Goal: Use online tool/utility: Utilize a website feature to perform a specific function

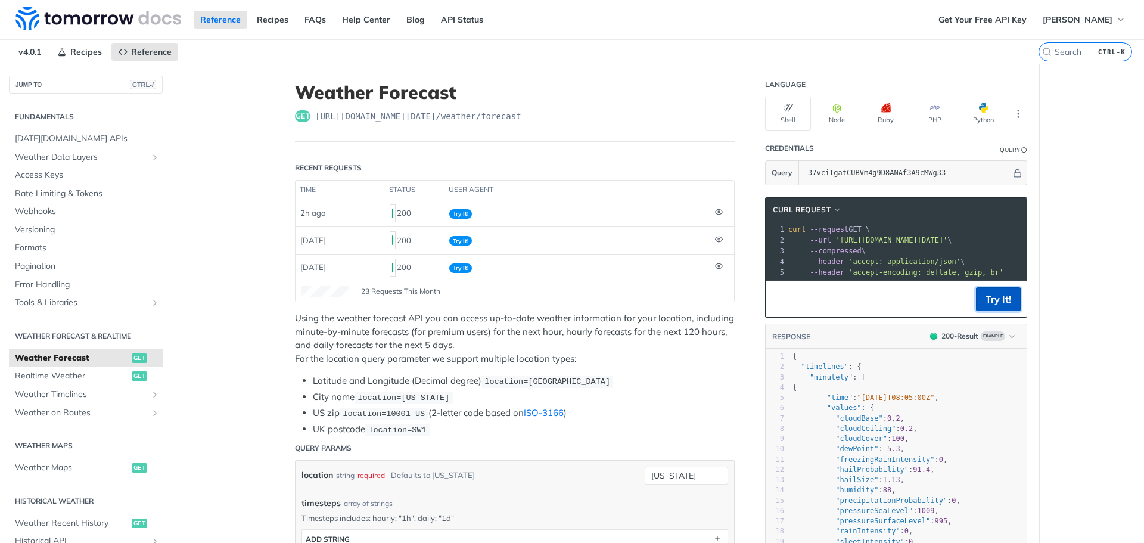
click at [991, 304] on button "Try It!" at bounding box center [998, 299] width 45 height 24
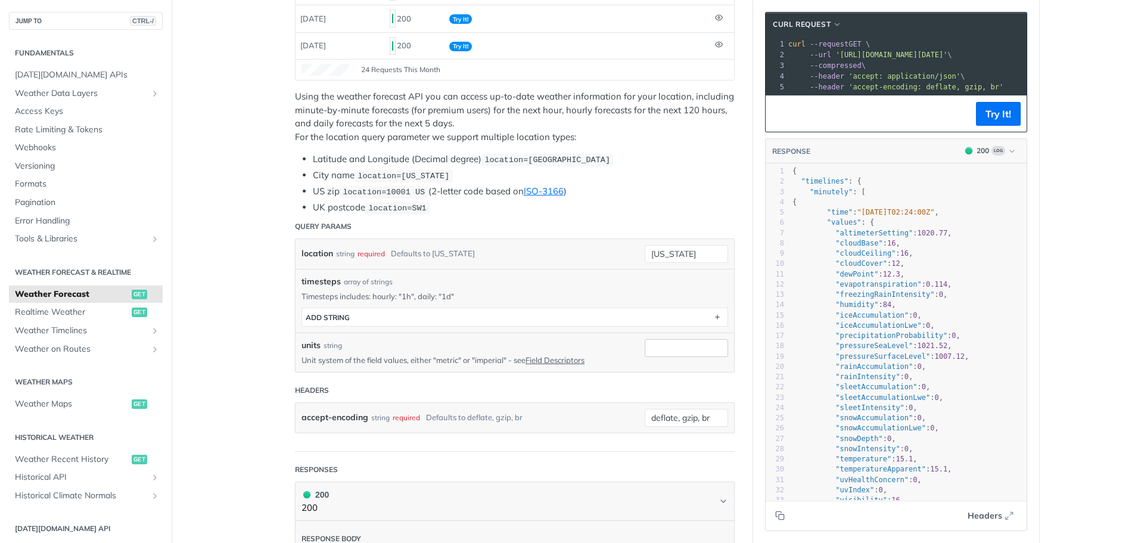
scroll to position [238, 0]
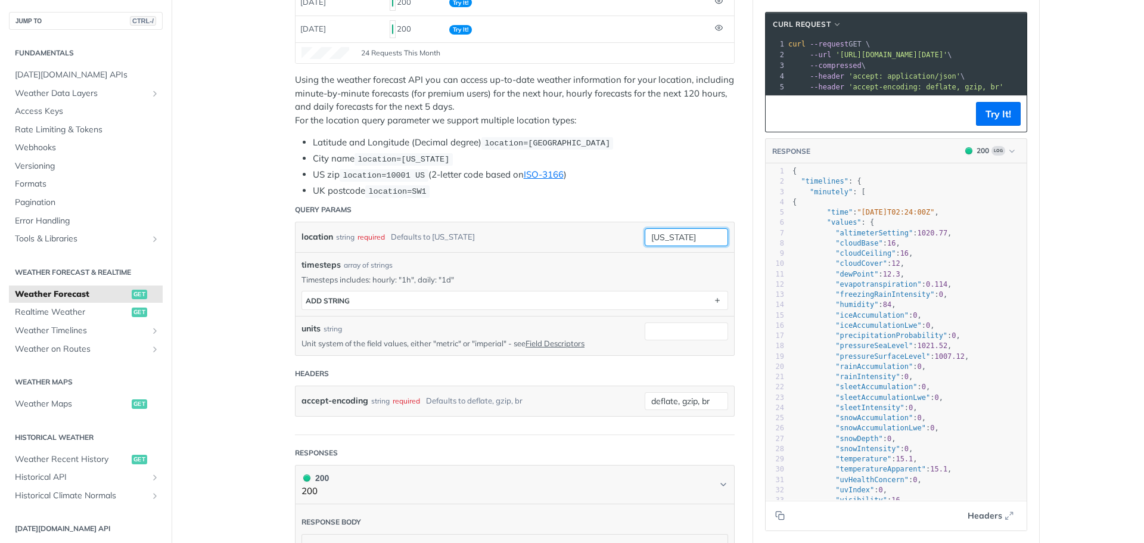
drag, startPoint x: 683, startPoint y: 237, endPoint x: 570, endPoint y: 225, distance: 113.8
click at [570, 225] on div "location string required Defaults to [US_STATE] [US_STATE] required type : stri…" at bounding box center [514, 237] width 438 height 30
paste input "14°10'12.0 N 121°15'25.2 E"
type input "14°10'12.0 N 121°15'25.2 E"
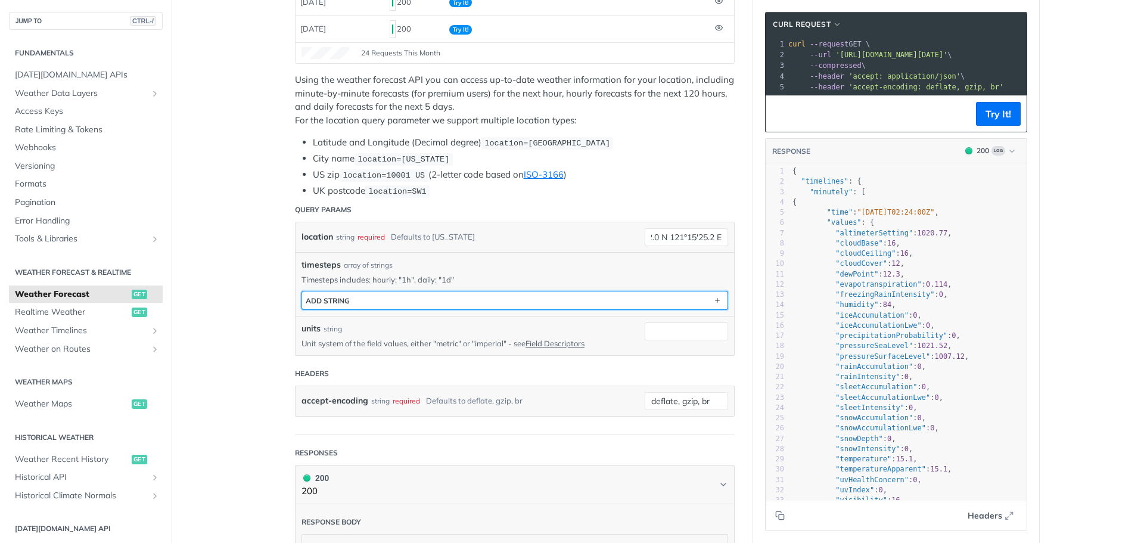
click at [386, 300] on button "ADD string" at bounding box center [514, 300] width 425 height 18
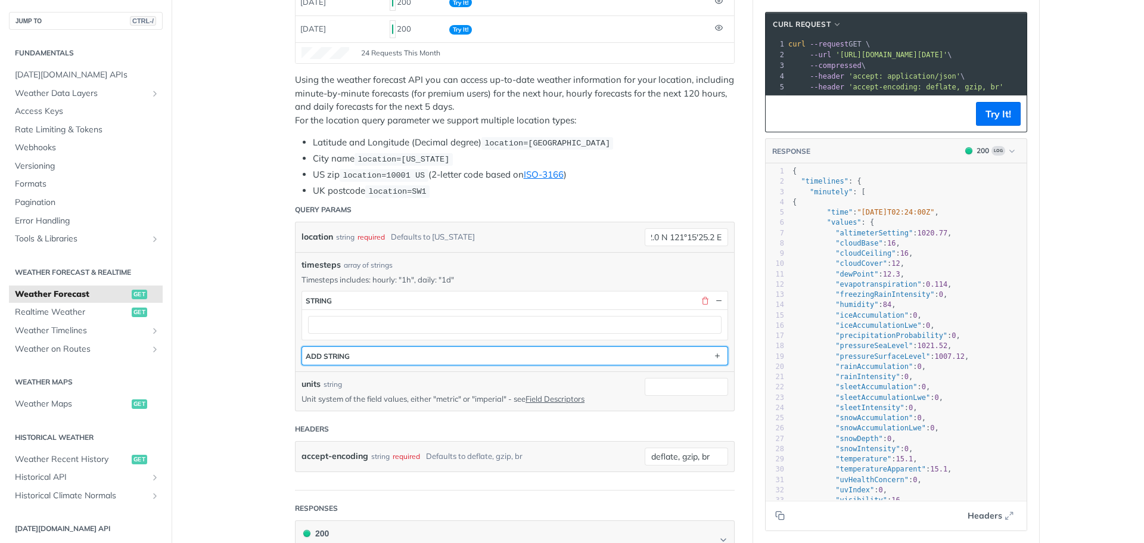
scroll to position [0, 0]
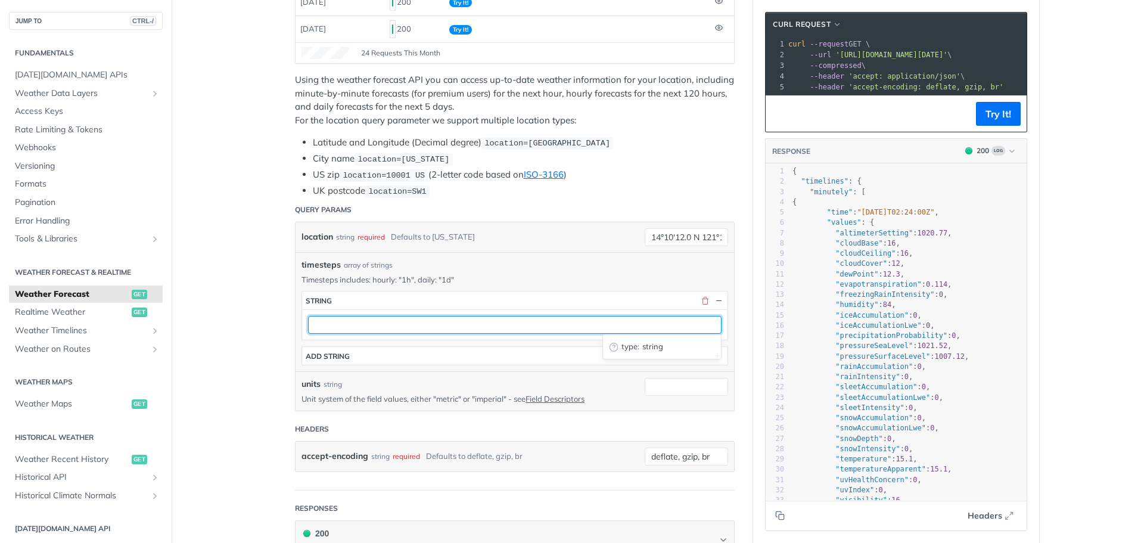
click at [362, 321] on input "text" at bounding box center [514, 325] width 413 height 18
type input "1d"
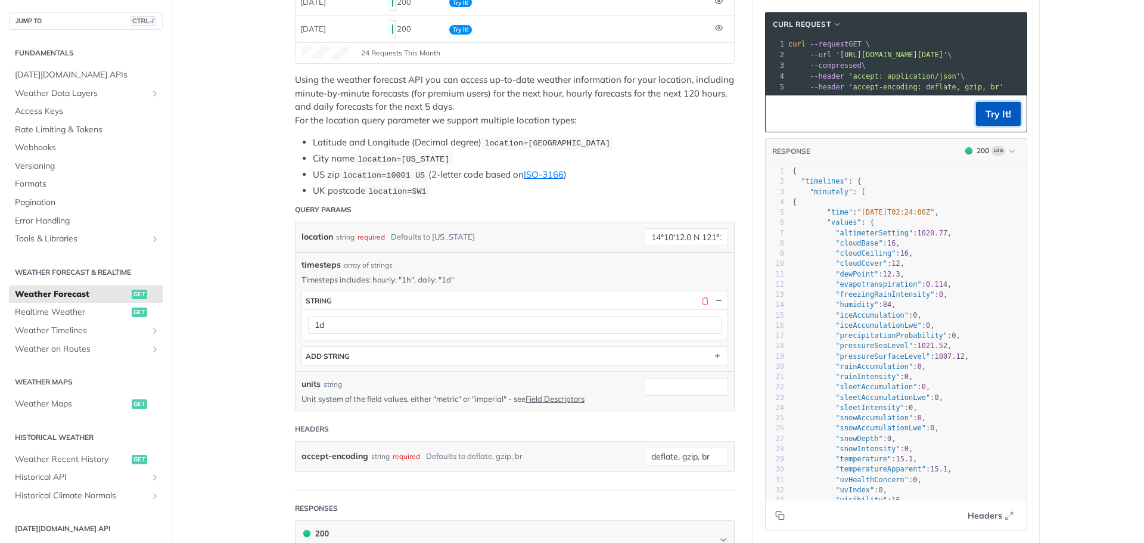
click at [987, 117] on button "Try It!" at bounding box center [998, 114] width 45 height 24
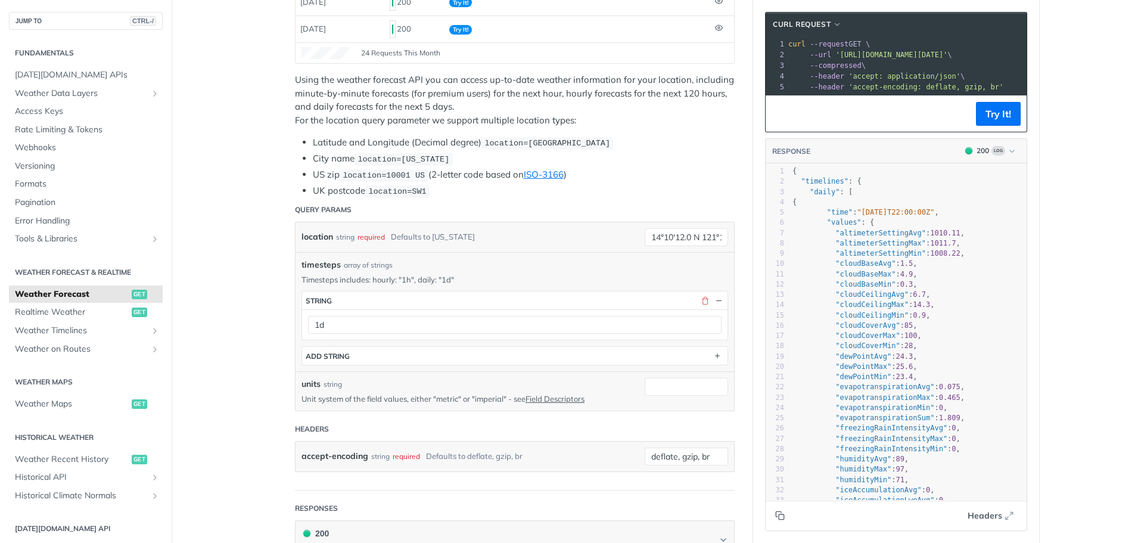
click at [779, 515] on icon "Copy to clipboard" at bounding box center [781, 516] width 5 height 5
